Goal: Information Seeking & Learning: Learn about a topic

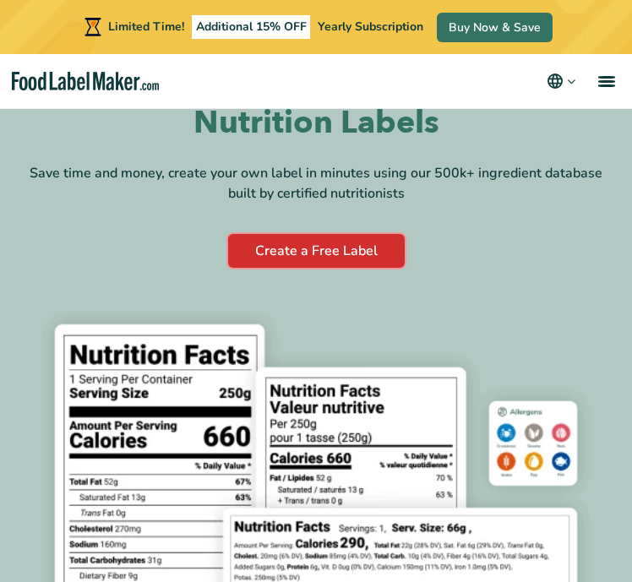
click at [296, 243] on link "Create a Free Label" at bounding box center [316, 251] width 177 height 34
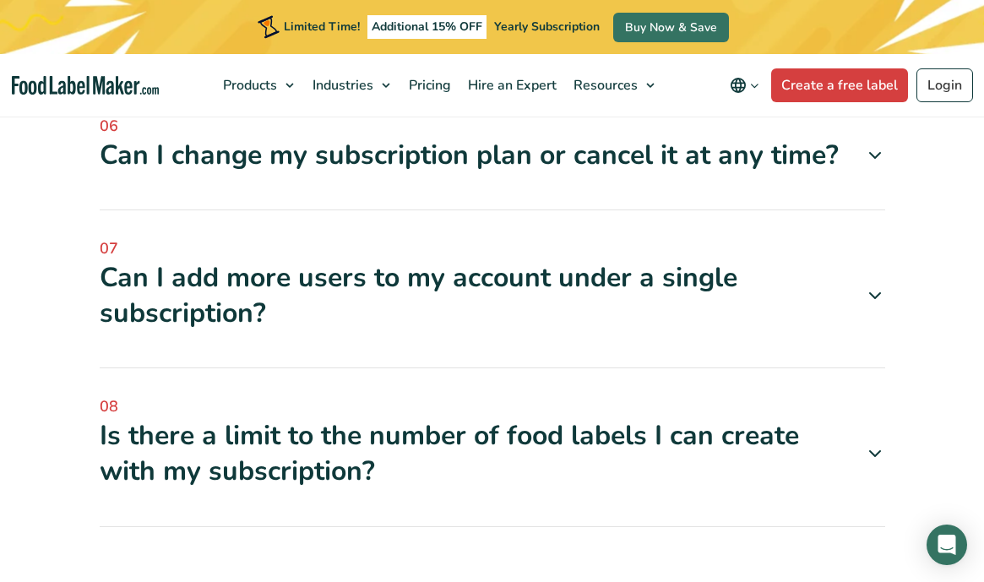
scroll to position [6120, 0]
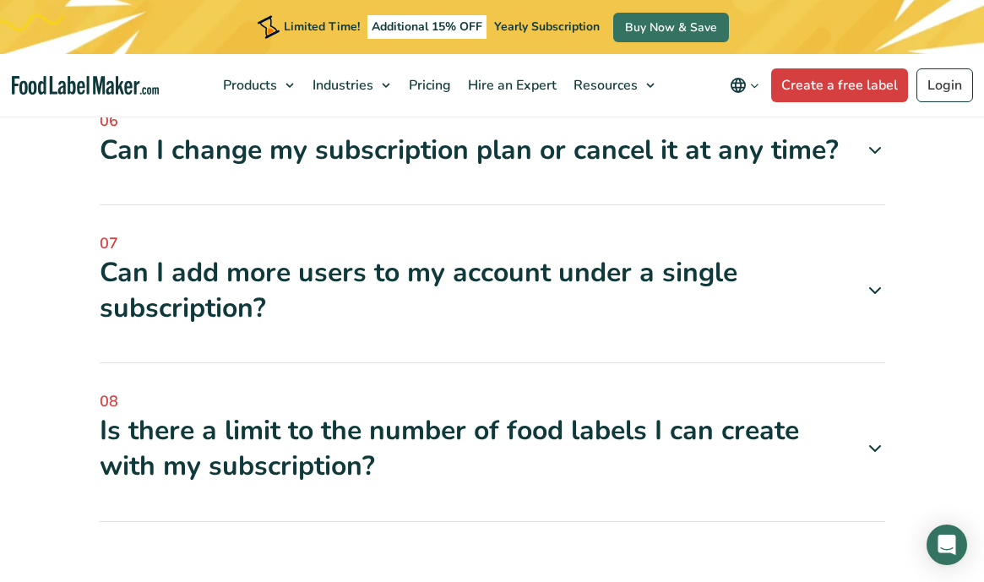
click at [307, 413] on div "Is there a limit to the number of food labels I can create with my subscription?" at bounding box center [493, 448] width 786 height 70
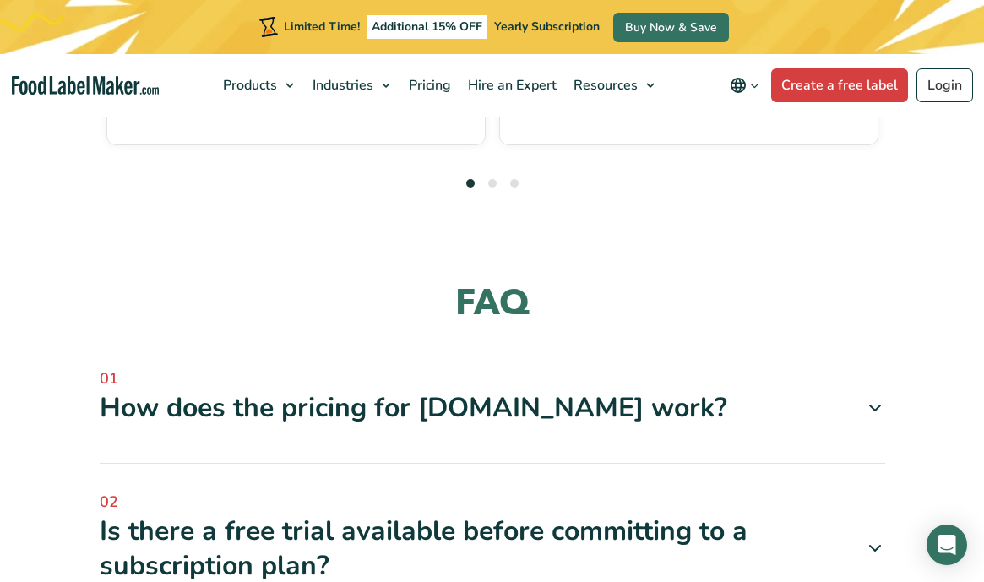
scroll to position [5137, 0]
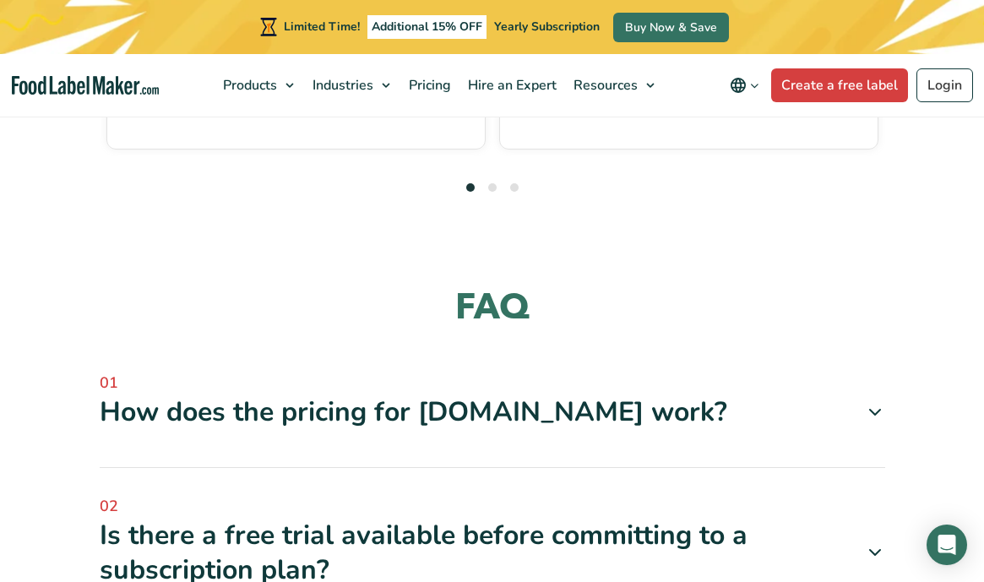
click at [304, 395] on div "How does the pricing for [DOMAIN_NAME] work?" at bounding box center [493, 412] width 786 height 35
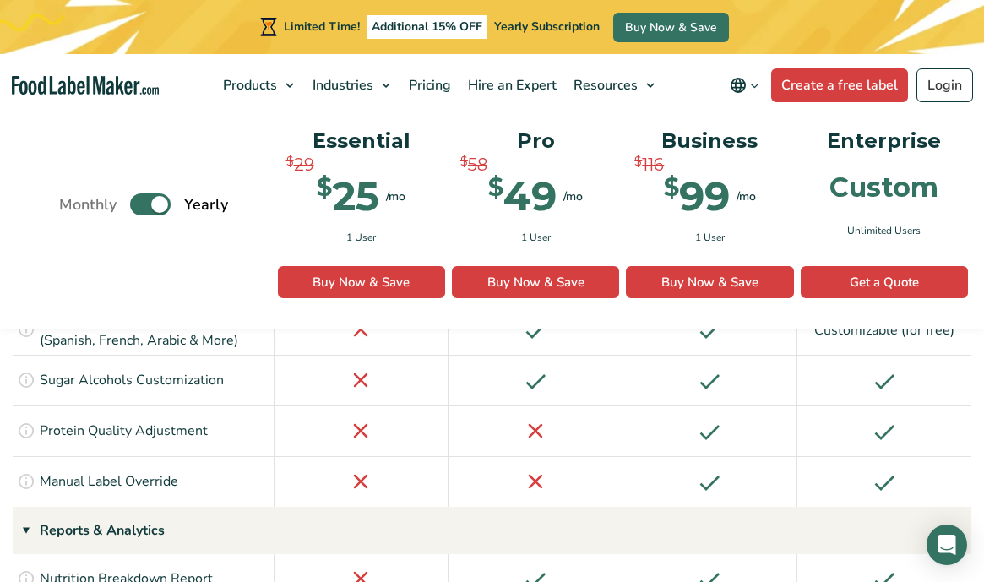
scroll to position [2129, 0]
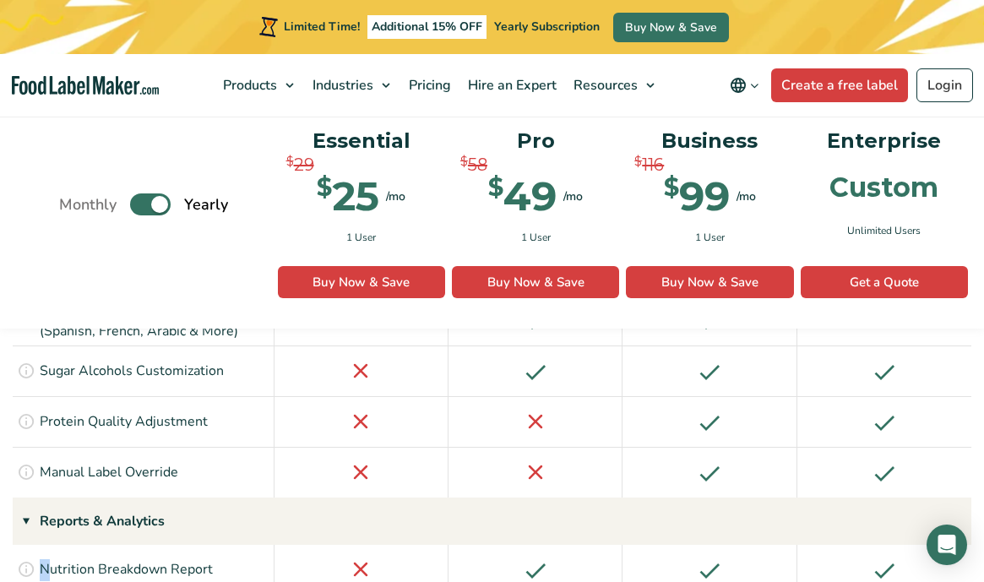
drag, startPoint x: 30, startPoint y: 441, endPoint x: 45, endPoint y: 440, distance: 15.2
click at [46, 545] on div "Get a comprehensive analysis of your recipe’s nutrients, vitamins, & minerals. …" at bounding box center [144, 570] width 262 height 51
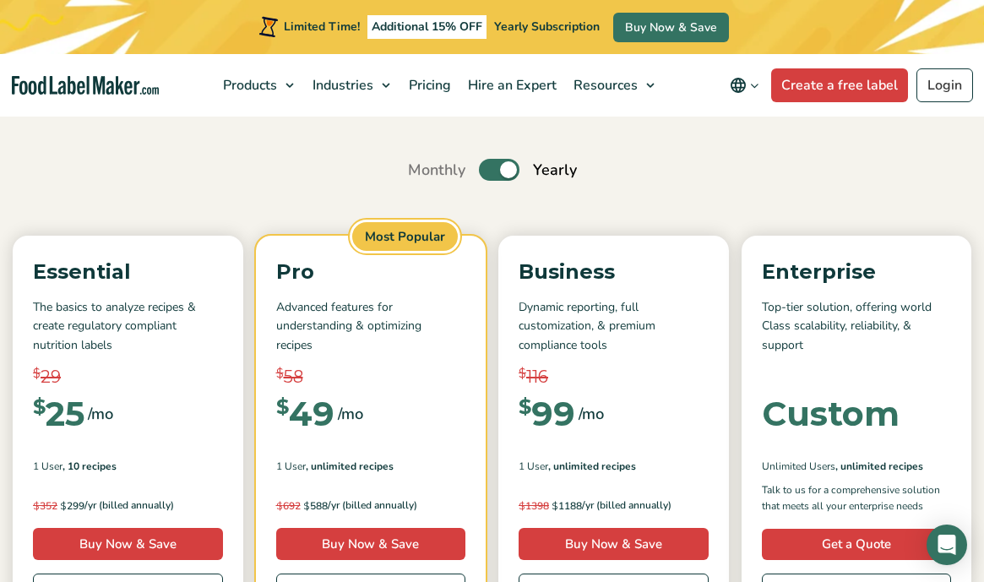
scroll to position [0, 0]
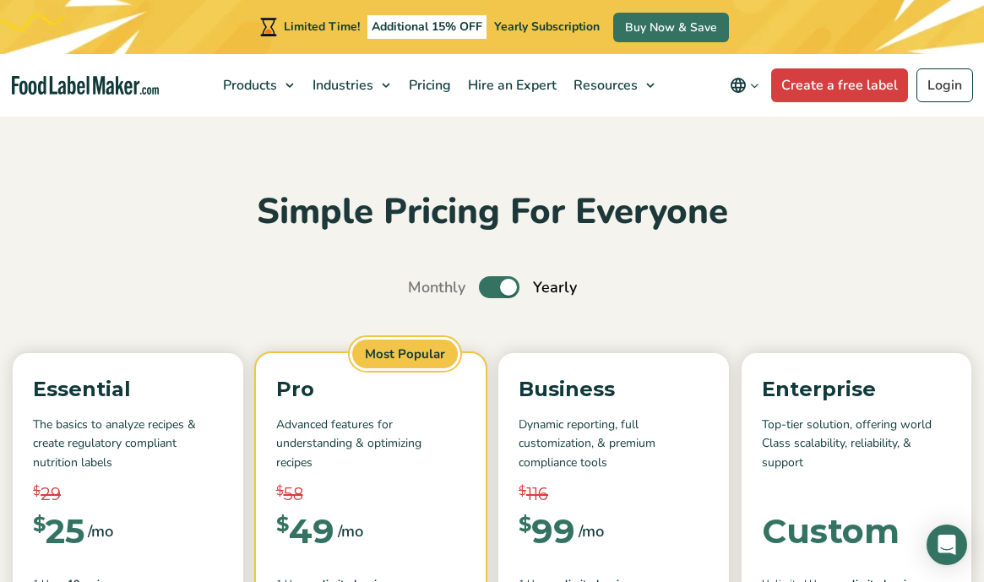
click at [499, 286] on label "Toggle" at bounding box center [499, 287] width 41 height 22
click at [423, 286] on input "Toggle" at bounding box center [417, 287] width 11 height 11
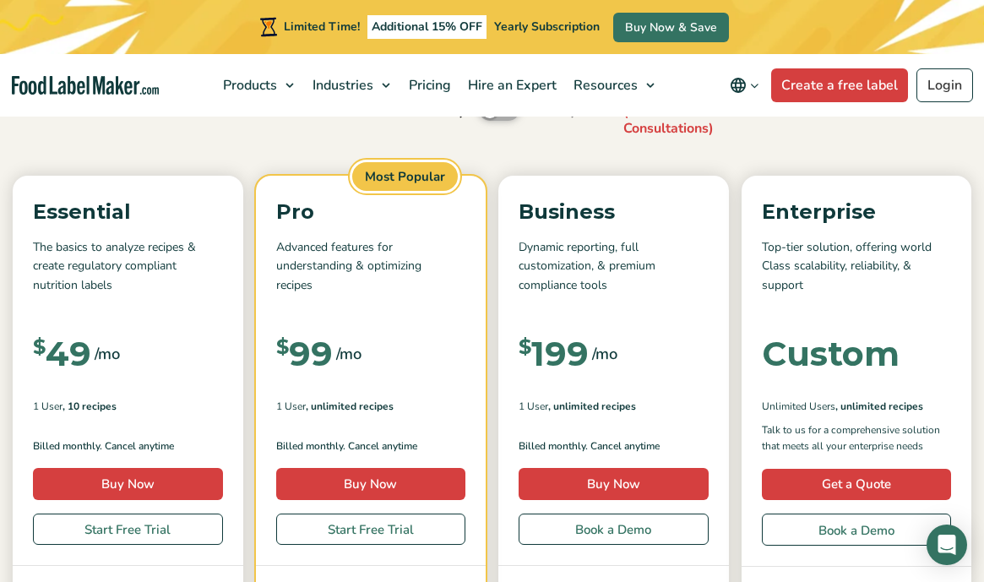
scroll to position [124, 0]
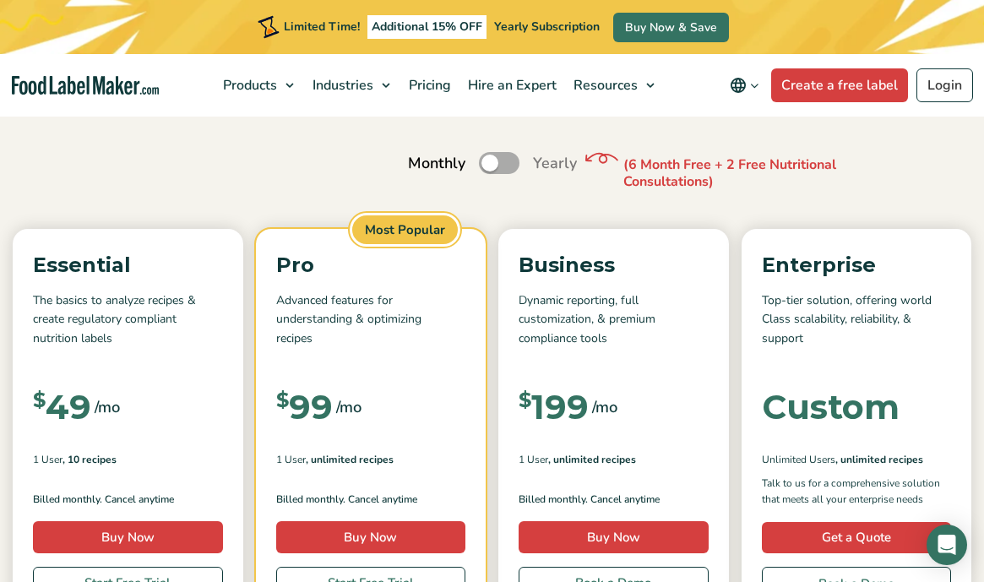
click at [493, 166] on label "Toggle" at bounding box center [499, 163] width 41 height 22
click at [423, 166] on input "Toggle" at bounding box center [417, 163] width 11 height 11
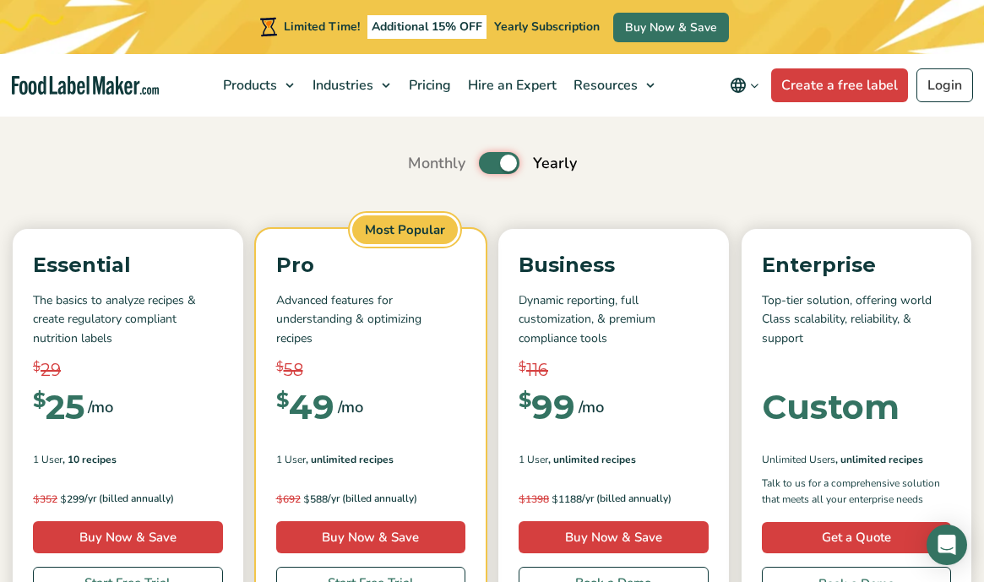
scroll to position [0, 0]
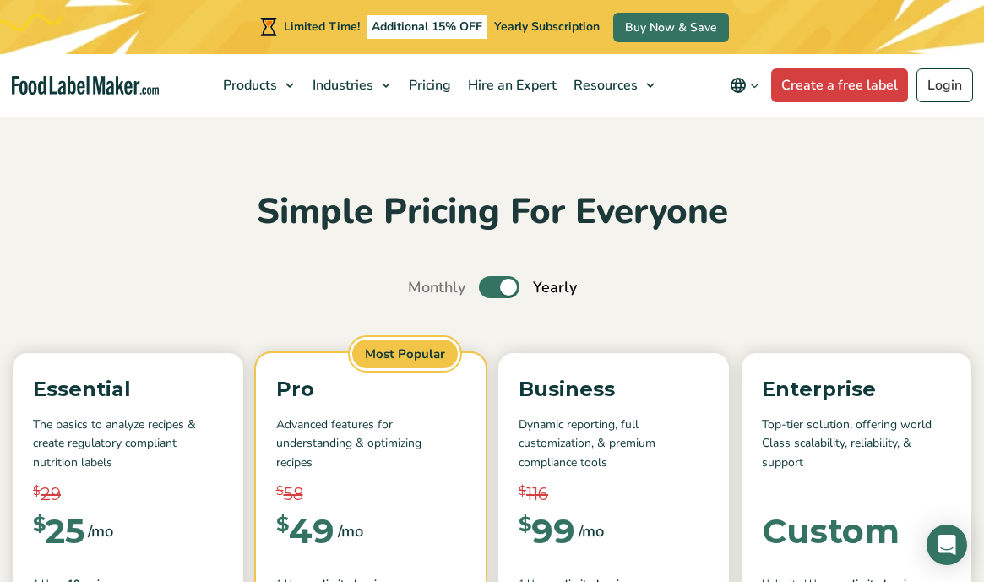
click at [483, 283] on label "Toggle" at bounding box center [499, 287] width 41 height 22
click at [423, 283] on input "Toggle" at bounding box center [417, 287] width 11 height 11
checkbox input "false"
